Goal: Use online tool/utility: Utilize a website feature to perform a specific function

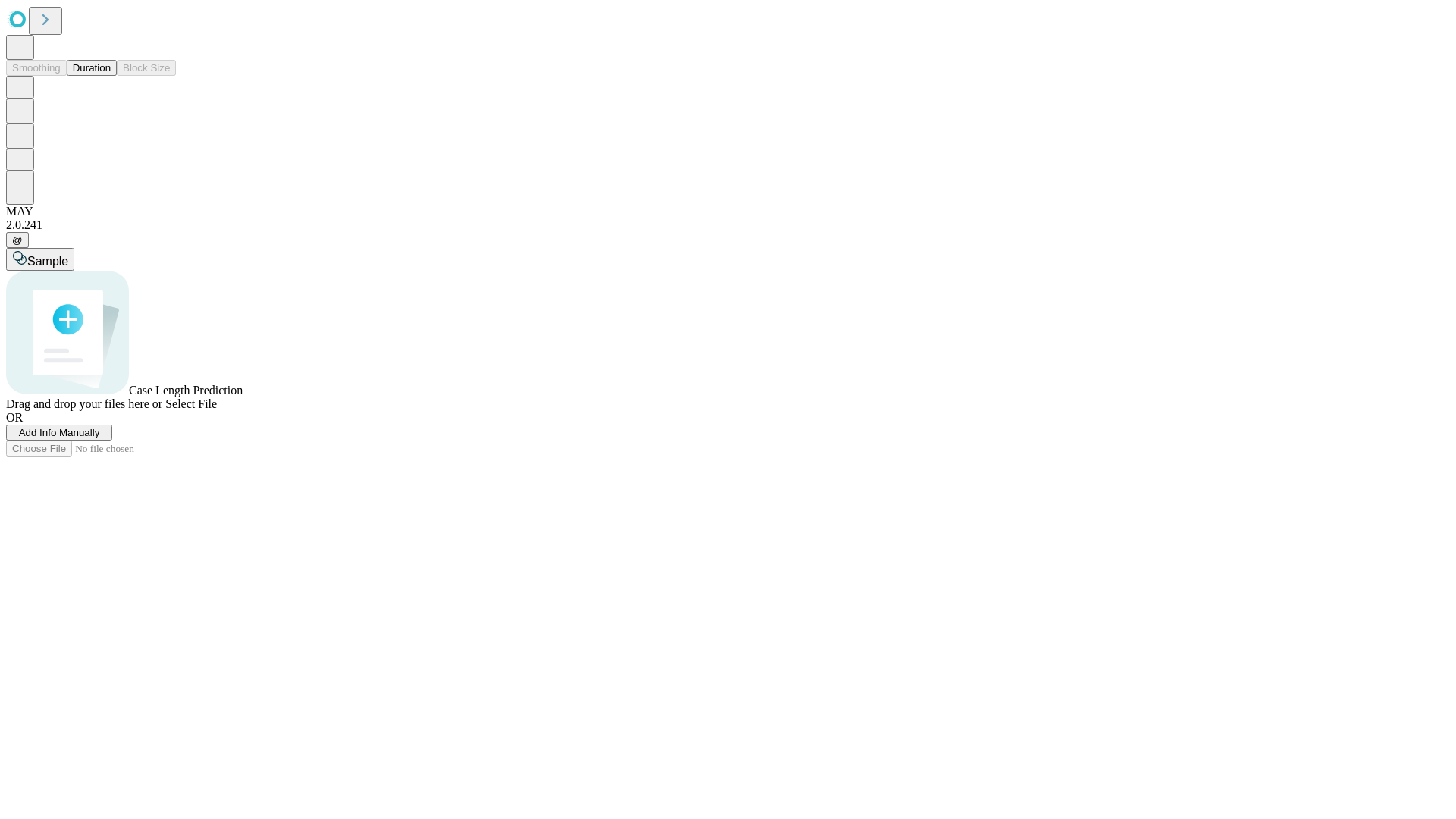
click at [111, 75] on button "Duration" at bounding box center [92, 67] width 50 height 16
click at [217, 410] on span "Select File" at bounding box center [190, 404] width 51 height 13
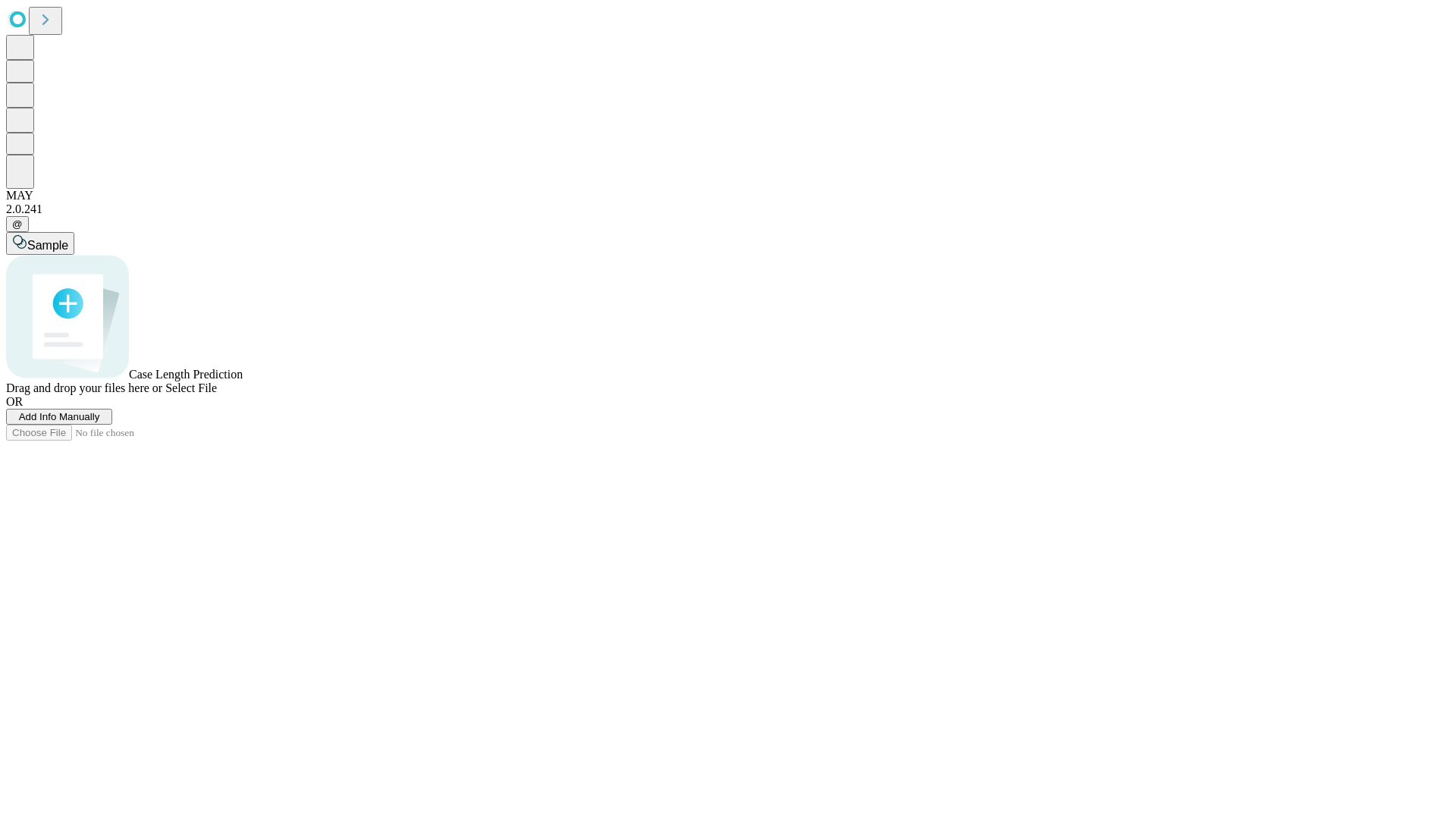
click at [217, 394] on span "Select File" at bounding box center [190, 388] width 51 height 13
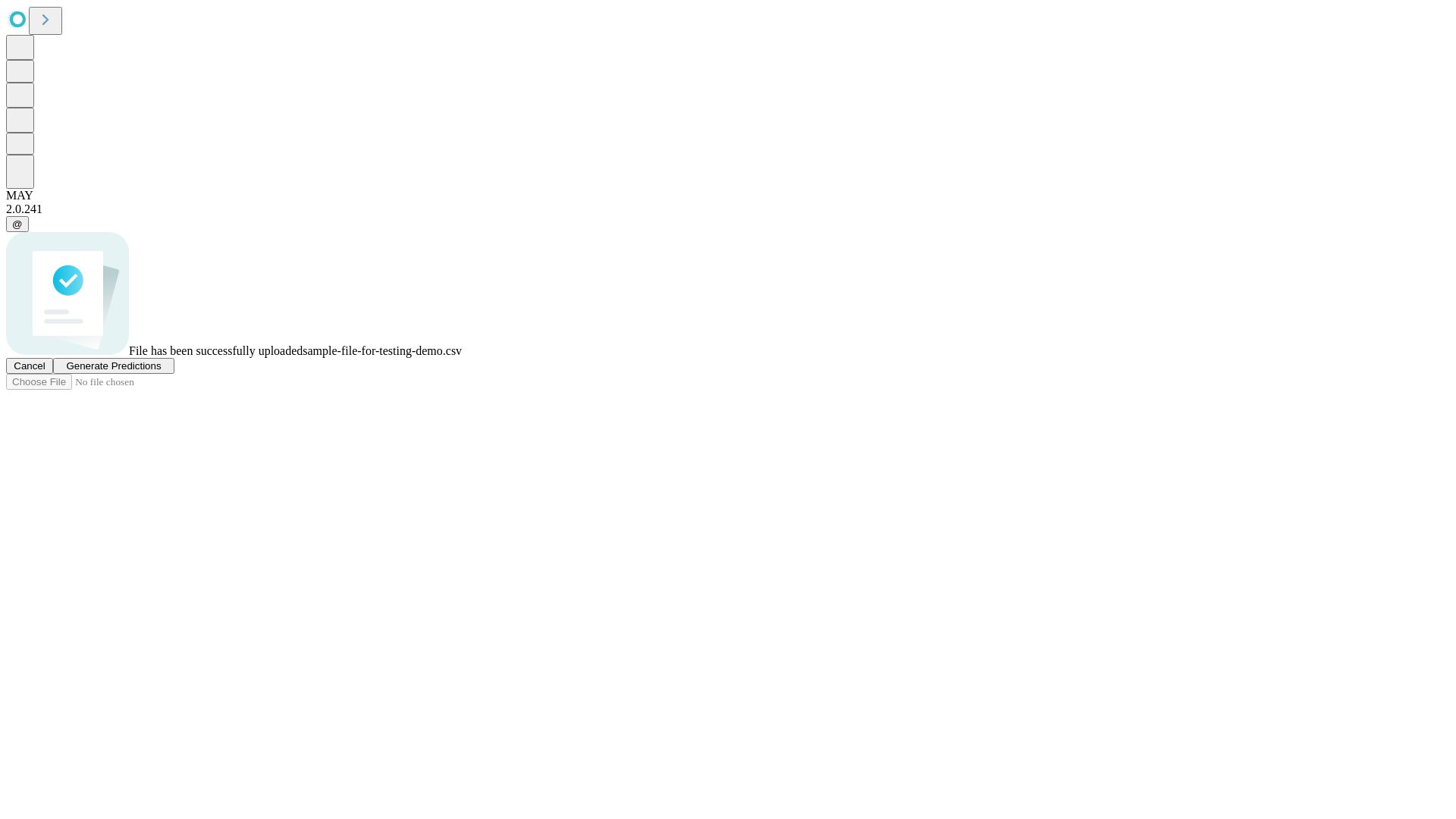
click at [161, 372] on span "Generate Predictions" at bounding box center [114, 366] width 95 height 11
